Goal: Transaction & Acquisition: Purchase product/service

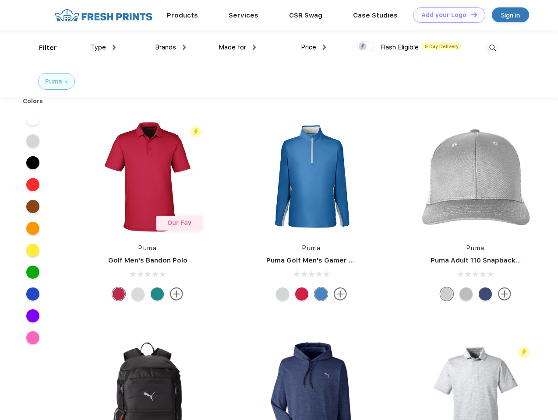
scroll to position [0, 0]
click at [446, 15] on link "Add your Logo Design Tool" at bounding box center [449, 14] width 72 height 15
click at [0, 0] on div "Design Tool" at bounding box center [0, 0] width 0 height 0
click at [470, 14] on link "Add your Logo Design Tool" at bounding box center [449, 14] width 72 height 15
click at [42, 48] on div "Filter" at bounding box center [48, 48] width 18 height 10
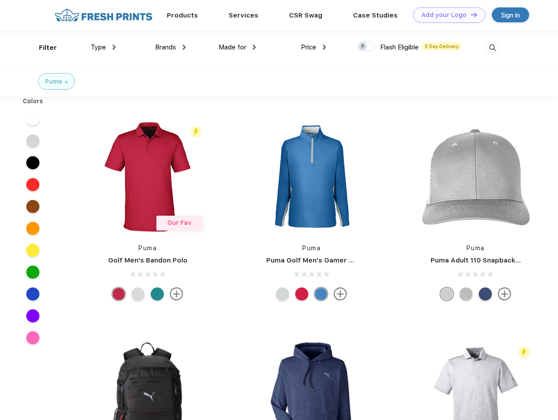
click at [103, 47] on span "Type" at bounding box center [98, 47] width 15 height 8
click at [170, 47] on span "Brands" at bounding box center [165, 47] width 21 height 8
click at [237, 47] on span "Made for" at bounding box center [232, 47] width 28 height 8
click at [313, 47] on span "Price" at bounding box center [308, 47] width 15 height 8
click at [366, 47] on div at bounding box center [365, 47] width 17 height 10
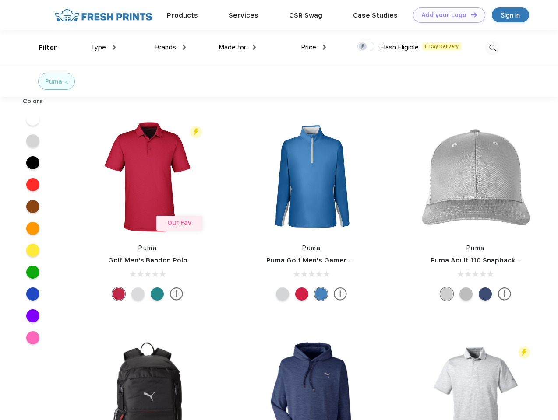
click at [363, 47] on input "checkbox" at bounding box center [360, 44] width 6 height 6
click at [492, 48] on img at bounding box center [492, 48] width 14 height 14
